Goal: Information Seeking & Learning: Check status

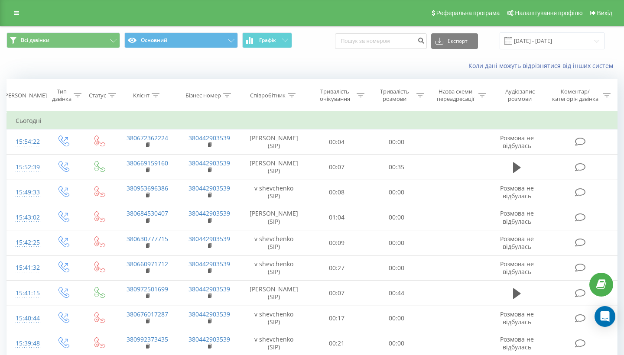
click at [148, 100] on th "Клієнт" at bounding box center [148, 95] width 62 height 32
click at [156, 98] on div at bounding box center [156, 95] width 8 height 7
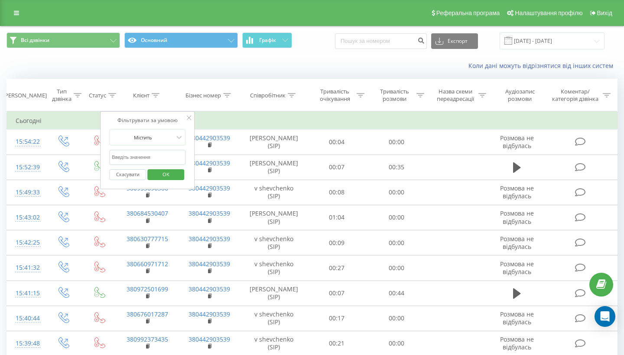
click at [129, 156] on input "text" at bounding box center [147, 157] width 76 height 15
paste input "380671001713"
type input "380671001713"
click at [159, 175] on span "OK" at bounding box center [166, 174] width 24 height 13
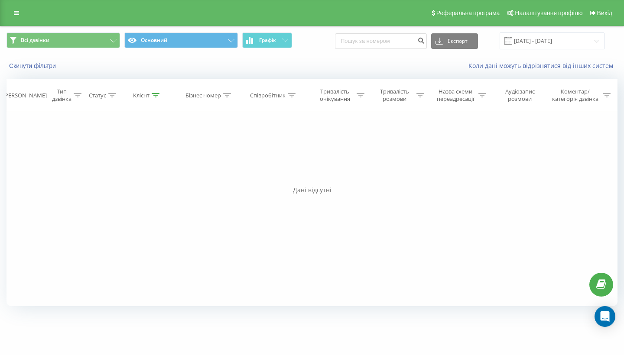
click at [157, 94] on icon at bounding box center [156, 95] width 8 height 4
click at [151, 95] on div "Клієнт" at bounding box center [146, 95] width 26 height 7
click at [25, 42] on span "Всі дзвінки" at bounding box center [35, 40] width 29 height 7
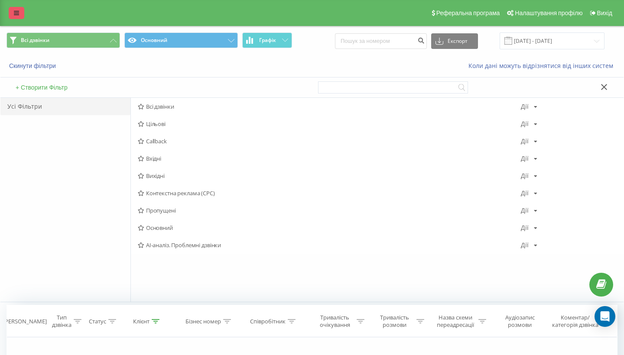
click at [16, 15] on icon at bounding box center [16, 13] width 5 height 6
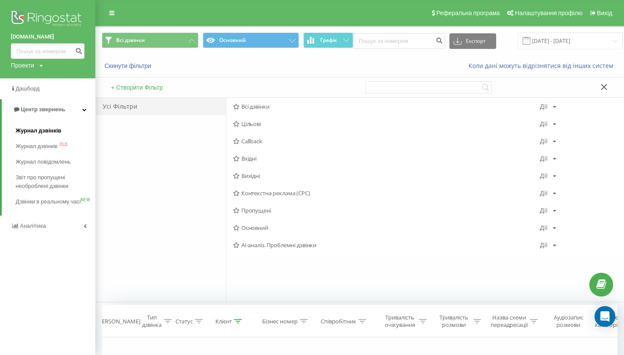
click at [32, 135] on span "Журнал дзвінків" at bounding box center [39, 130] width 46 height 9
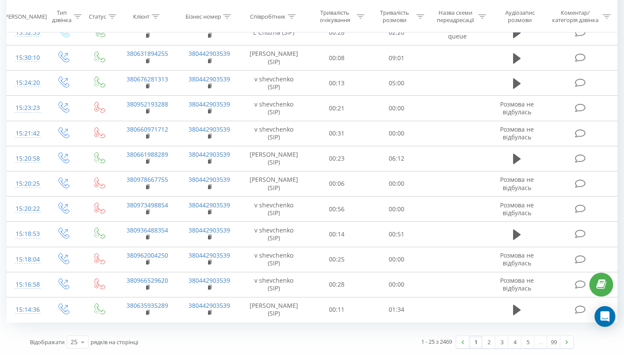
scroll to position [442, 0]
click at [522, 340] on link "5" at bounding box center [527, 342] width 13 height 12
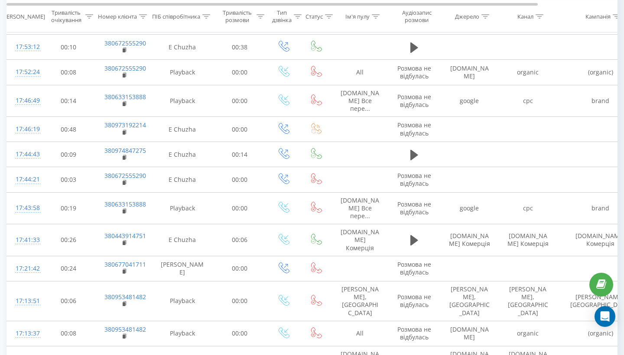
scroll to position [460, 0]
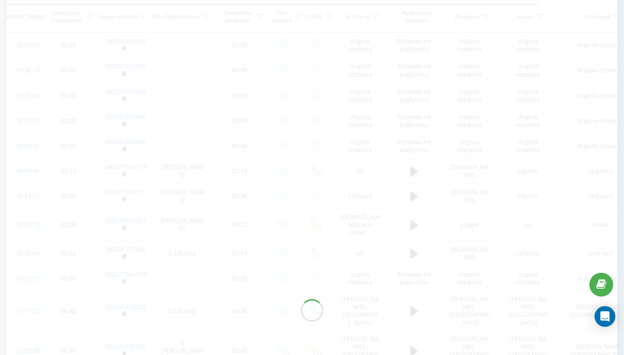
scroll to position [65, 0]
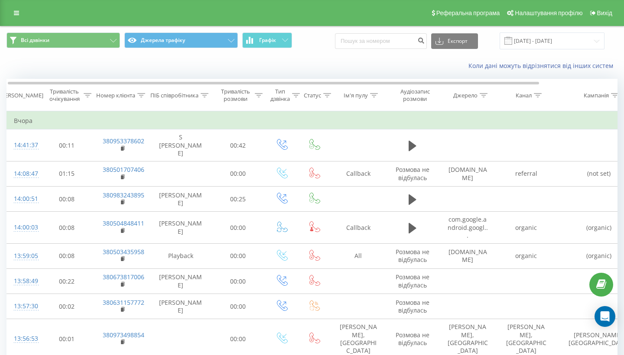
click at [18, 94] on div "[PERSON_NAME]" at bounding box center [22, 95] width 44 height 7
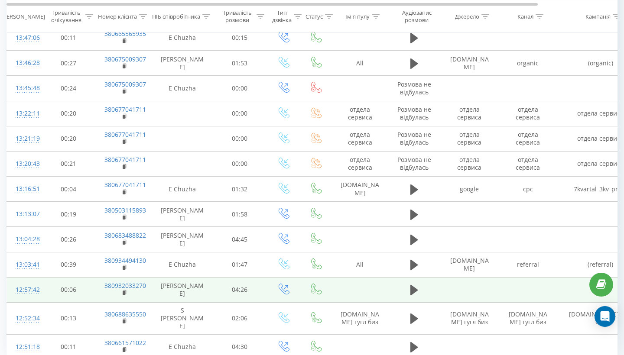
scroll to position [434, 0]
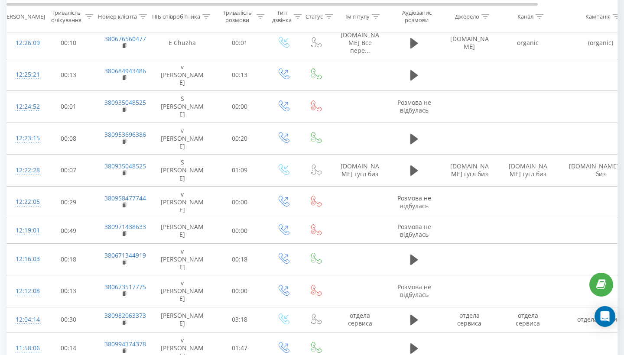
scroll to position [449, 0]
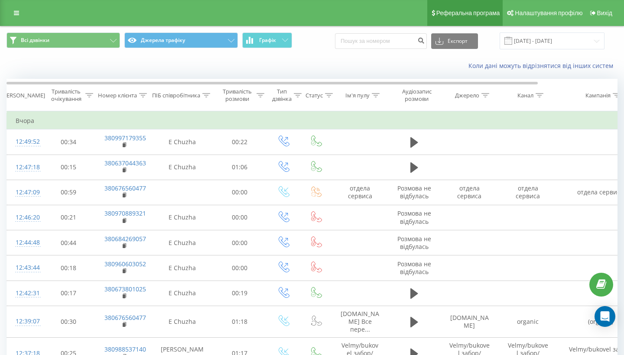
scroll to position [0, 0]
click at [144, 99] on div at bounding box center [143, 95] width 8 height 7
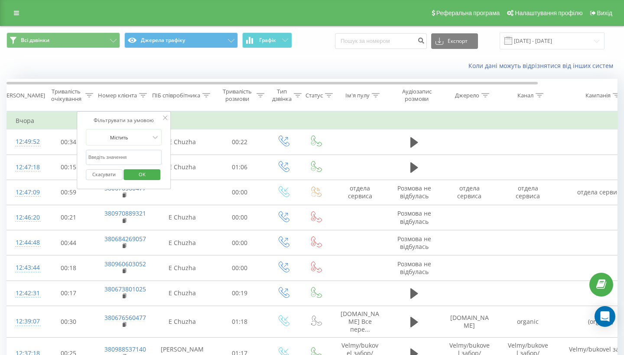
click at [115, 165] on input "text" at bounding box center [124, 157] width 76 height 15
paste input "380671001713"
type input "380671001713"
click at [138, 181] on span "OK" at bounding box center [142, 174] width 24 height 13
